Goal: Task Accomplishment & Management: Use online tool/utility

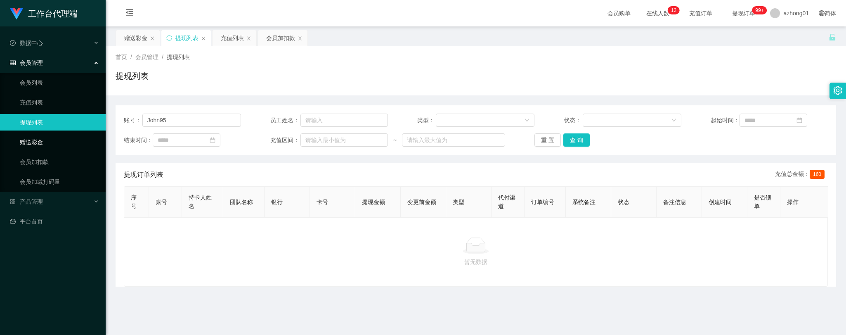
click at [39, 141] on link "赠送彩金" at bounding box center [59, 142] width 79 height 17
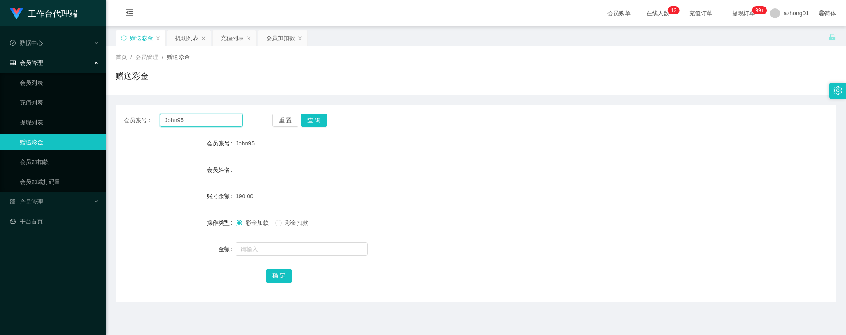
drag, startPoint x: 191, startPoint y: 119, endPoint x: 114, endPoint y: 113, distance: 77.4
click at [114, 113] on main "关闭左侧 关闭右侧 关闭其它 刷新页面 赠送彩金 提现列表 充值列表 会员加扣款 首页 / 会员管理 / 赠送彩金 / 赠送彩金 会员账号： John95 重…" at bounding box center [476, 203] width 740 height 354
paste input "L0IMIULAI"
type input "L0IMIULAI"
drag, startPoint x: 314, startPoint y: 118, endPoint x: 316, endPoint y: 126, distance: 9.0
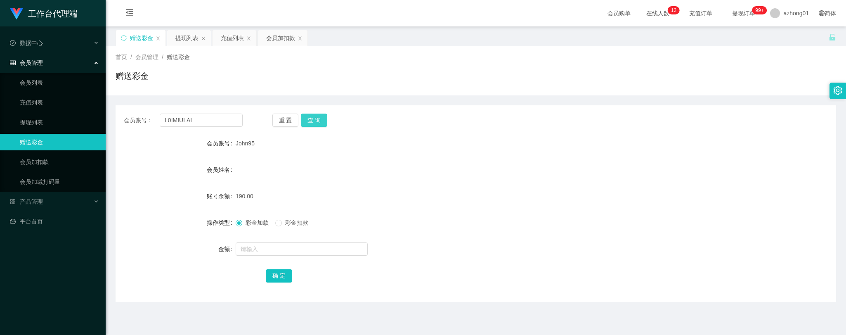
click at [314, 118] on button "查 询" at bounding box center [314, 119] width 26 height 13
click at [277, 248] on input "text" at bounding box center [302, 248] width 132 height 13
type input "30"
click at [276, 274] on button "确 定" at bounding box center [279, 275] width 26 height 13
click at [39, 121] on link "提现列表" at bounding box center [59, 122] width 79 height 17
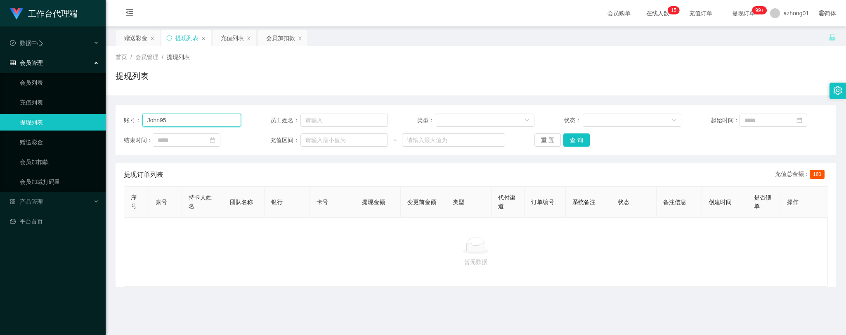
drag, startPoint x: 163, startPoint y: 120, endPoint x: 158, endPoint y: 131, distance: 12.4
click at [106, 113] on main "关闭左侧 关闭右侧 关闭其它 刷新页面 赠送彩金 提现列表 充值列表 会员加扣款 首页 / 会员管理 / 提现列表 / 提现列表 账号： John95 员工姓…" at bounding box center [476, 203] width 740 height 354
paste input "L0IMIULAI"
click at [572, 142] on button "查 询" at bounding box center [576, 139] width 26 height 13
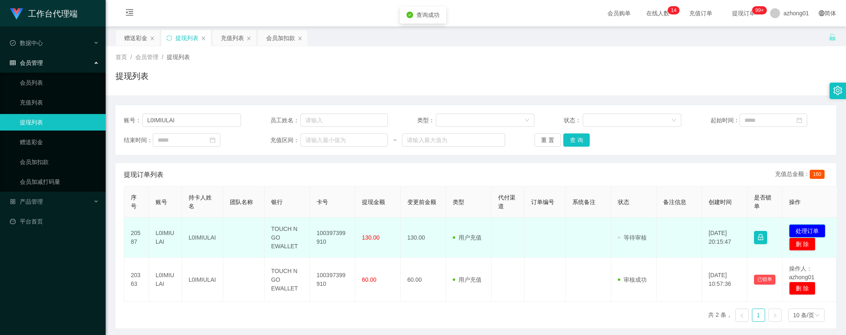
click at [807, 229] on button "处理订单" at bounding box center [807, 230] width 36 height 13
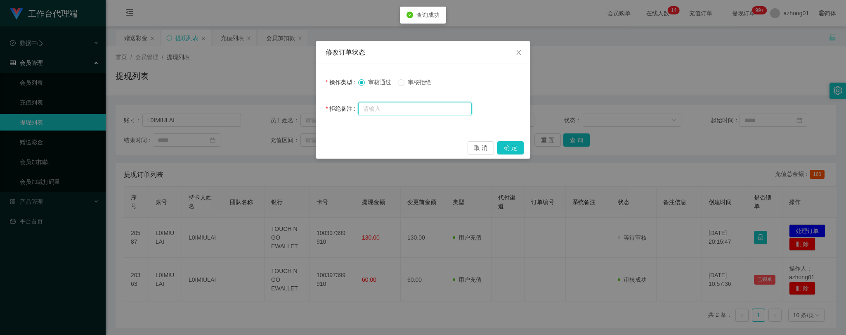
click at [383, 107] on input "text" at bounding box center [414, 108] width 113 height 13
click at [514, 146] on button "确 定" at bounding box center [510, 147] width 26 height 13
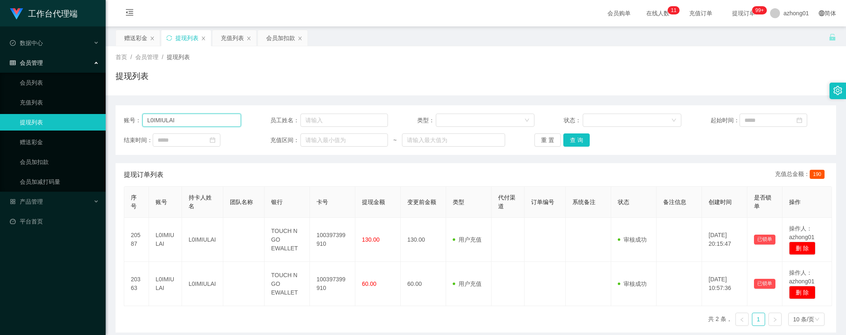
drag, startPoint x: 186, startPoint y: 118, endPoint x: 75, endPoint y: 112, distance: 110.7
click at [76, 112] on section "工作台代理端 数据中心 会员管理 会员列表 充值列表 提现列表 赠送彩金 会员加扣款 会员加减打码量 产品管理 平台首页 保存配置 重置配置 整体风格设置 主…" at bounding box center [423, 209] width 846 height 419
paste input "John95"
type input "John95"
click at [578, 138] on button "查 询" at bounding box center [576, 139] width 26 height 13
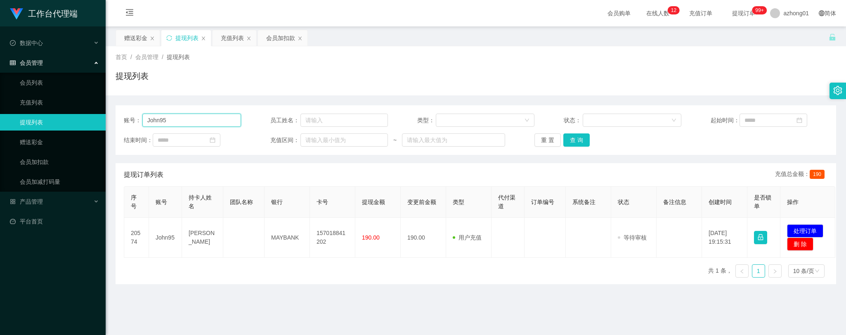
drag, startPoint x: 171, startPoint y: 122, endPoint x: 97, endPoint y: 125, distance: 73.9
click at [91, 120] on section "工作台代理端 数据中心 会员管理 会员列表 充值列表 提现列表 赠送彩金 会员加扣款 会员加减打码量 产品管理 平台首页 保存配置 重置配置 整体风格设置 主…" at bounding box center [423, 209] width 846 height 419
click at [579, 142] on button "查 询" at bounding box center [576, 139] width 26 height 13
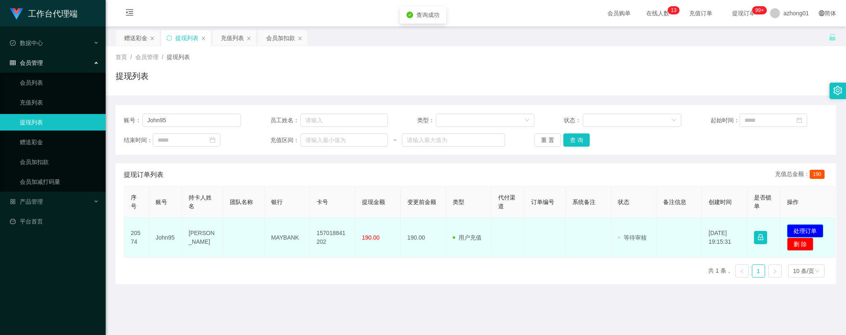
click at [807, 226] on button "处理订单" at bounding box center [805, 230] width 36 height 13
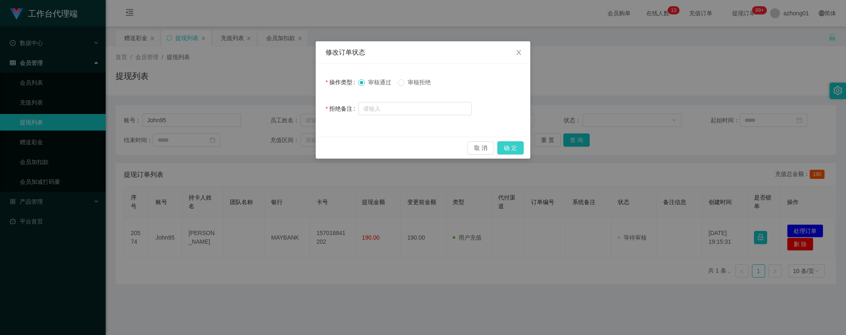
click at [517, 148] on button "确 定" at bounding box center [510, 147] width 26 height 13
